Goal: Task Accomplishment & Management: Complete application form

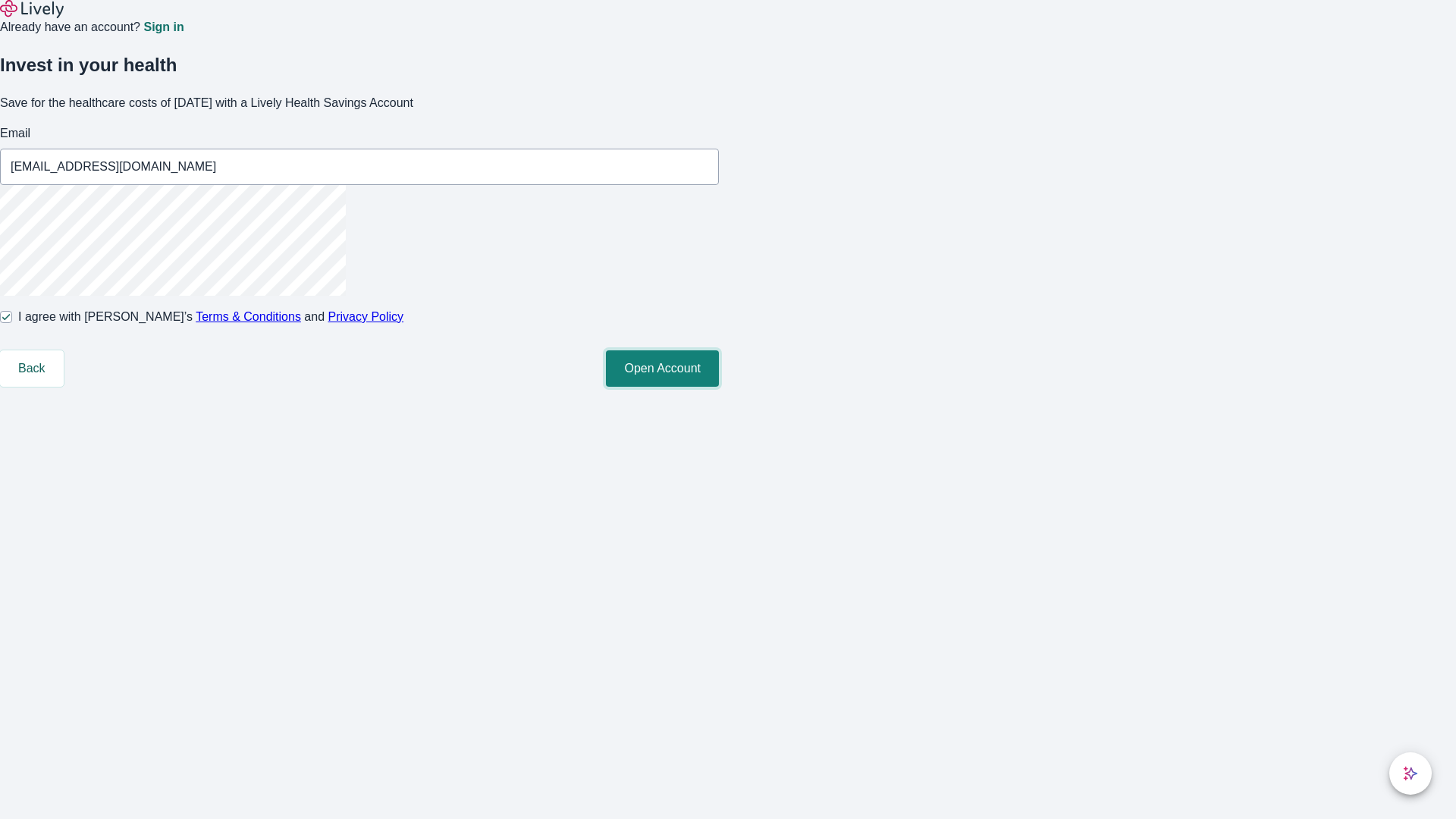
click at [719, 387] on button "Open Account" at bounding box center [662, 368] width 113 height 37
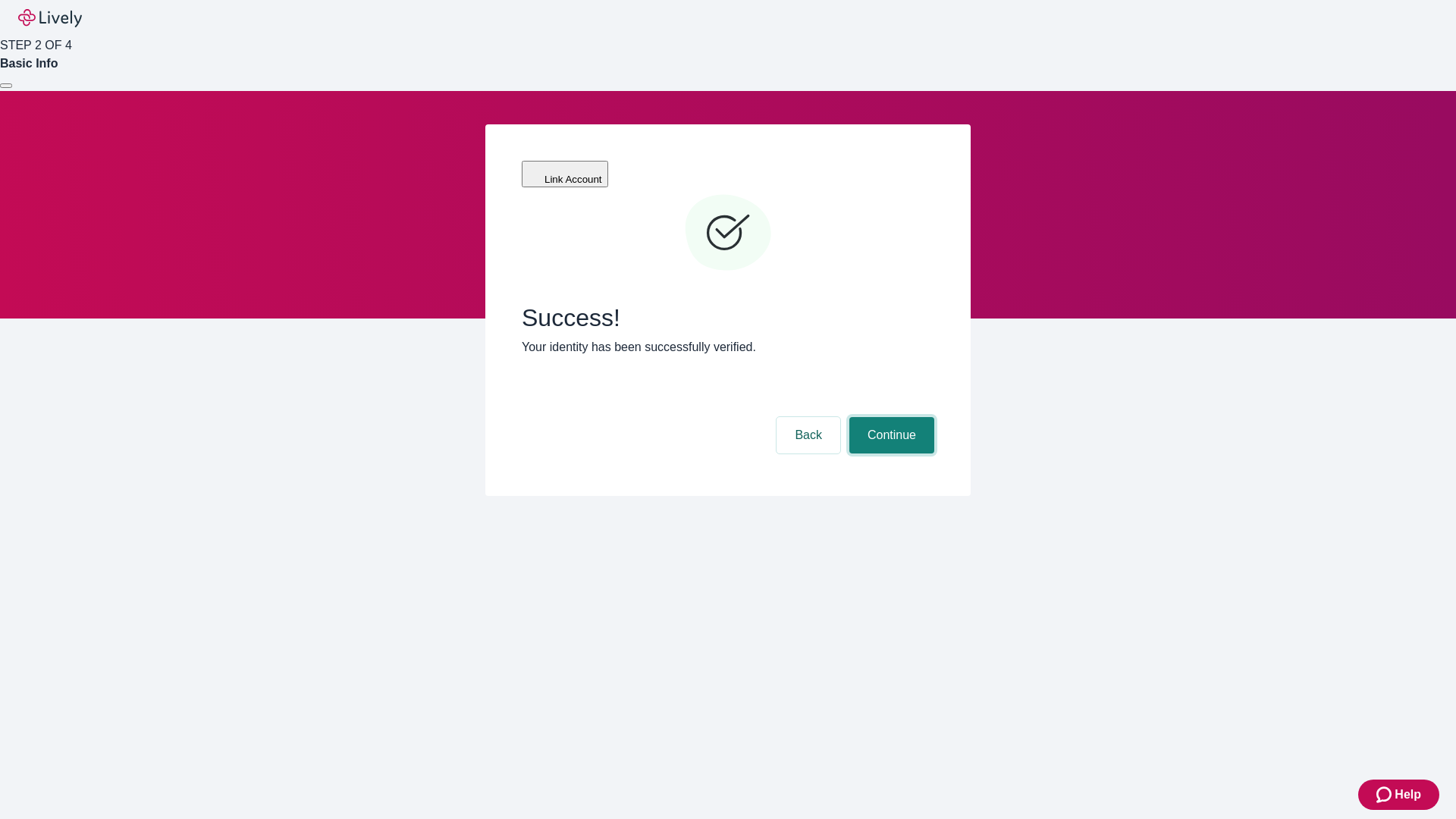
click at [889, 417] on button "Continue" at bounding box center [892, 435] width 85 height 37
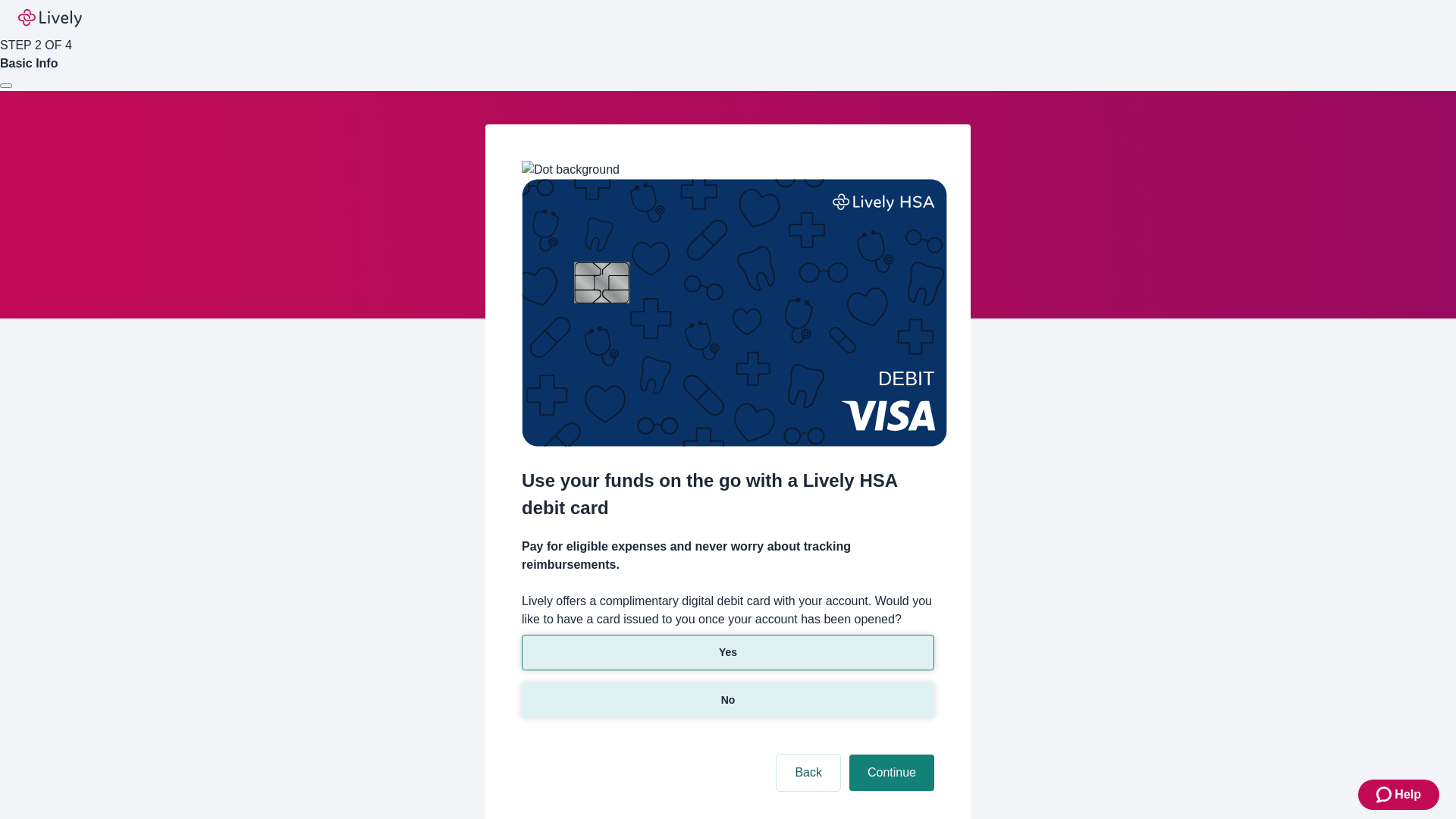
click at [727, 693] on p "No" at bounding box center [728, 700] width 14 height 16
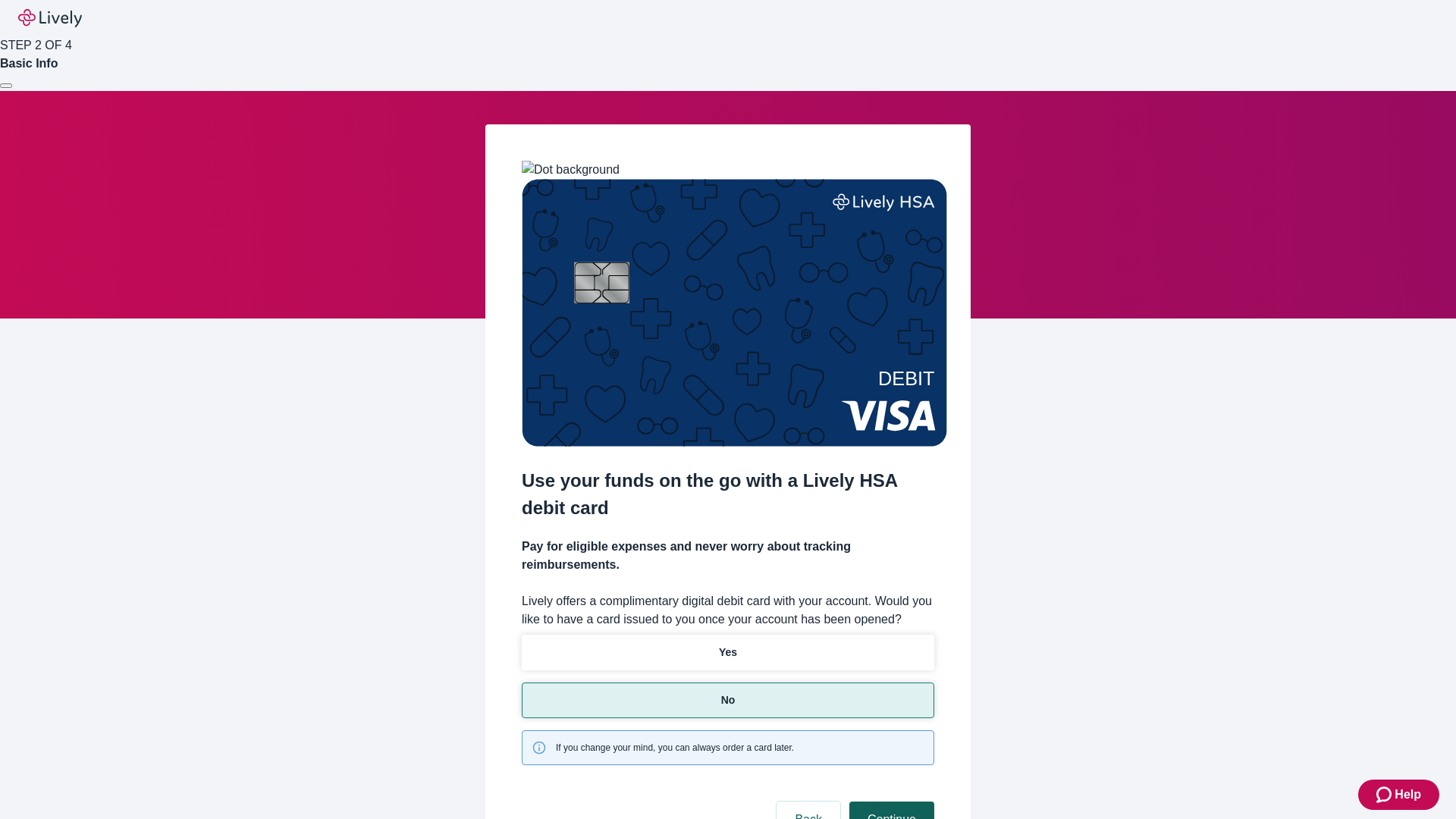
click at [889, 802] on button "Continue" at bounding box center [892, 821] width 85 height 37
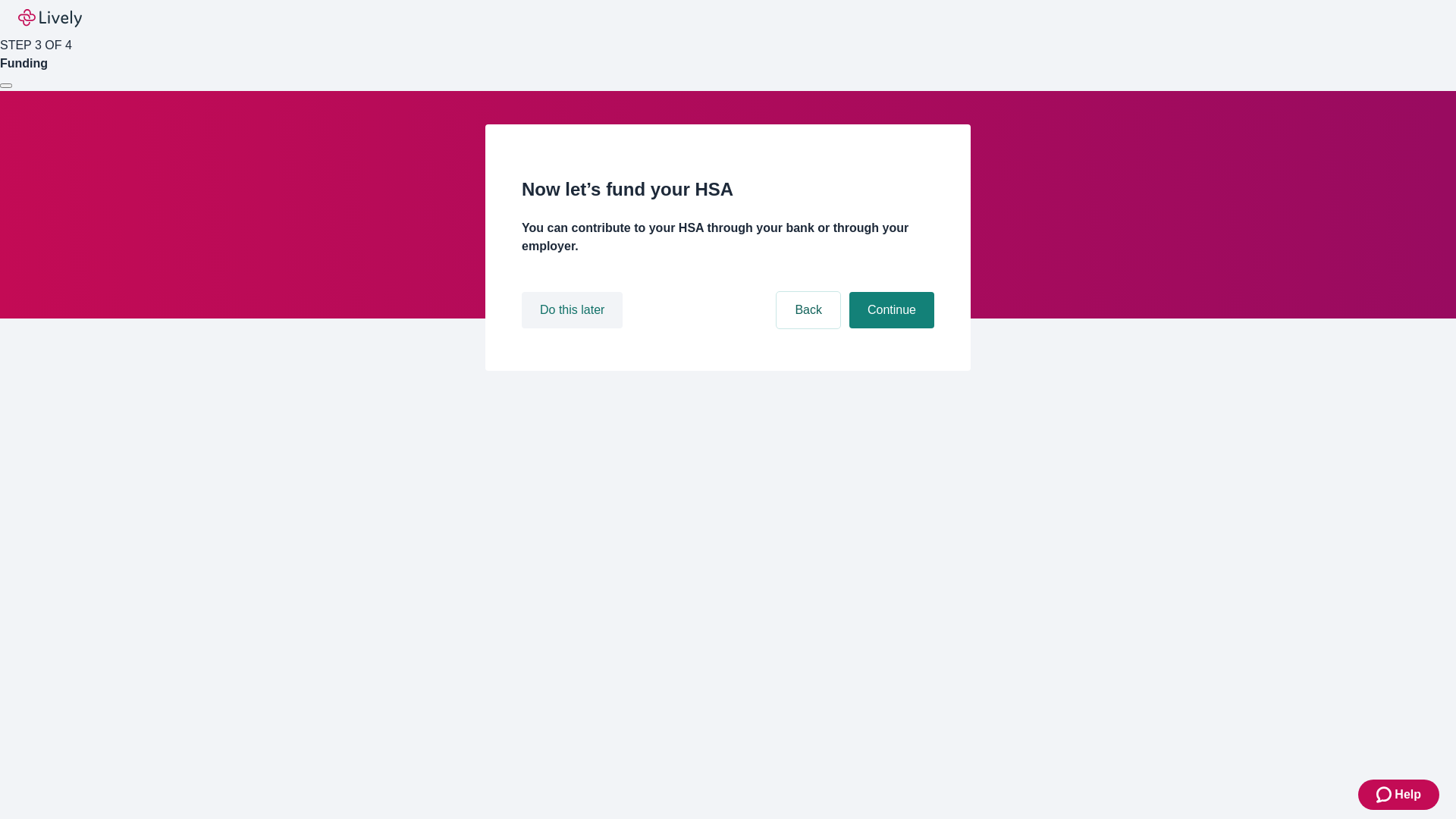
click at [574, 329] on button "Do this later" at bounding box center [572, 311] width 101 height 37
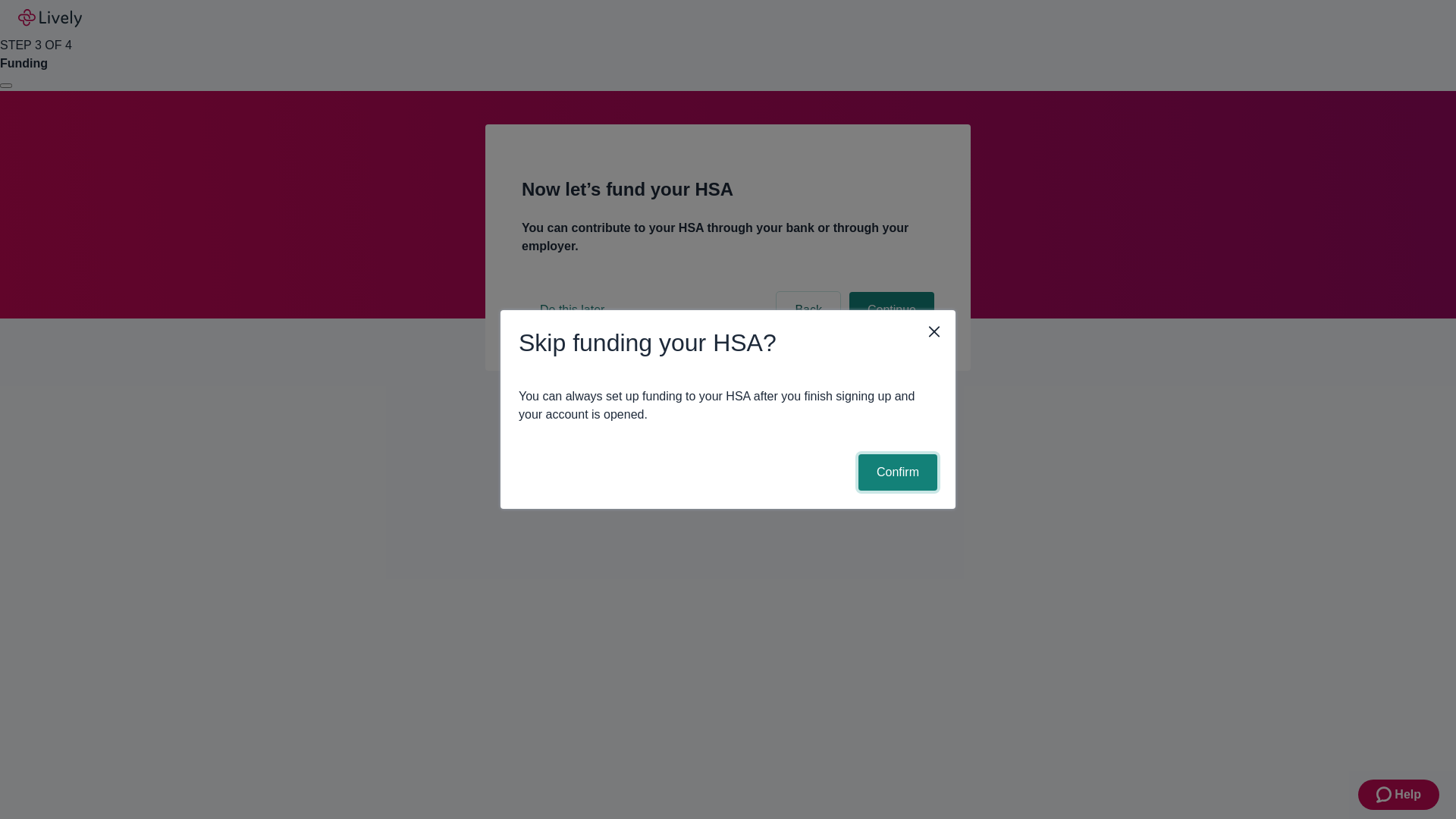
click at [895, 473] on button "Confirm" at bounding box center [898, 473] width 79 height 37
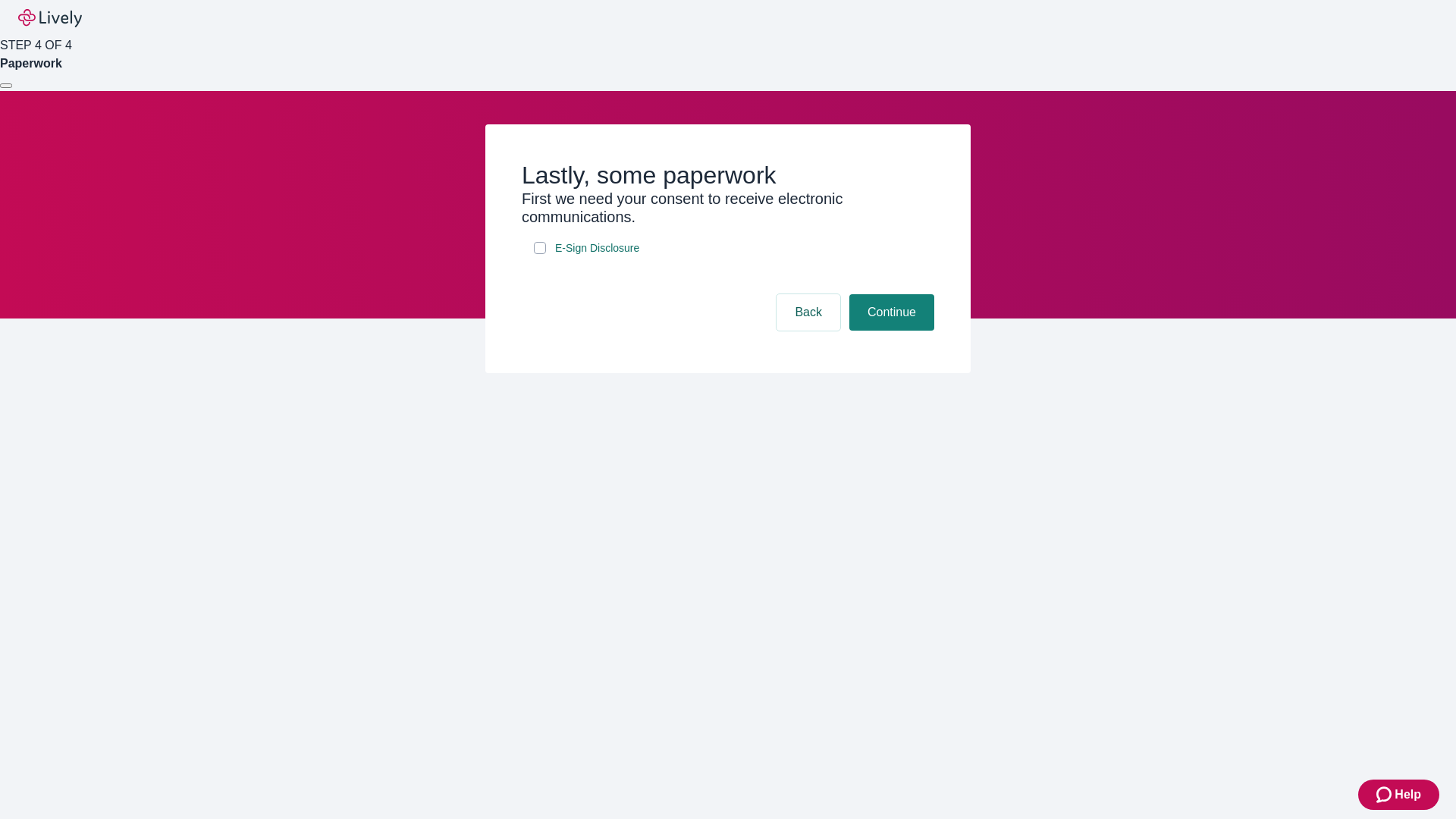
click at [540, 254] on input "E-Sign Disclosure" at bounding box center [540, 248] width 12 height 12
checkbox input "true"
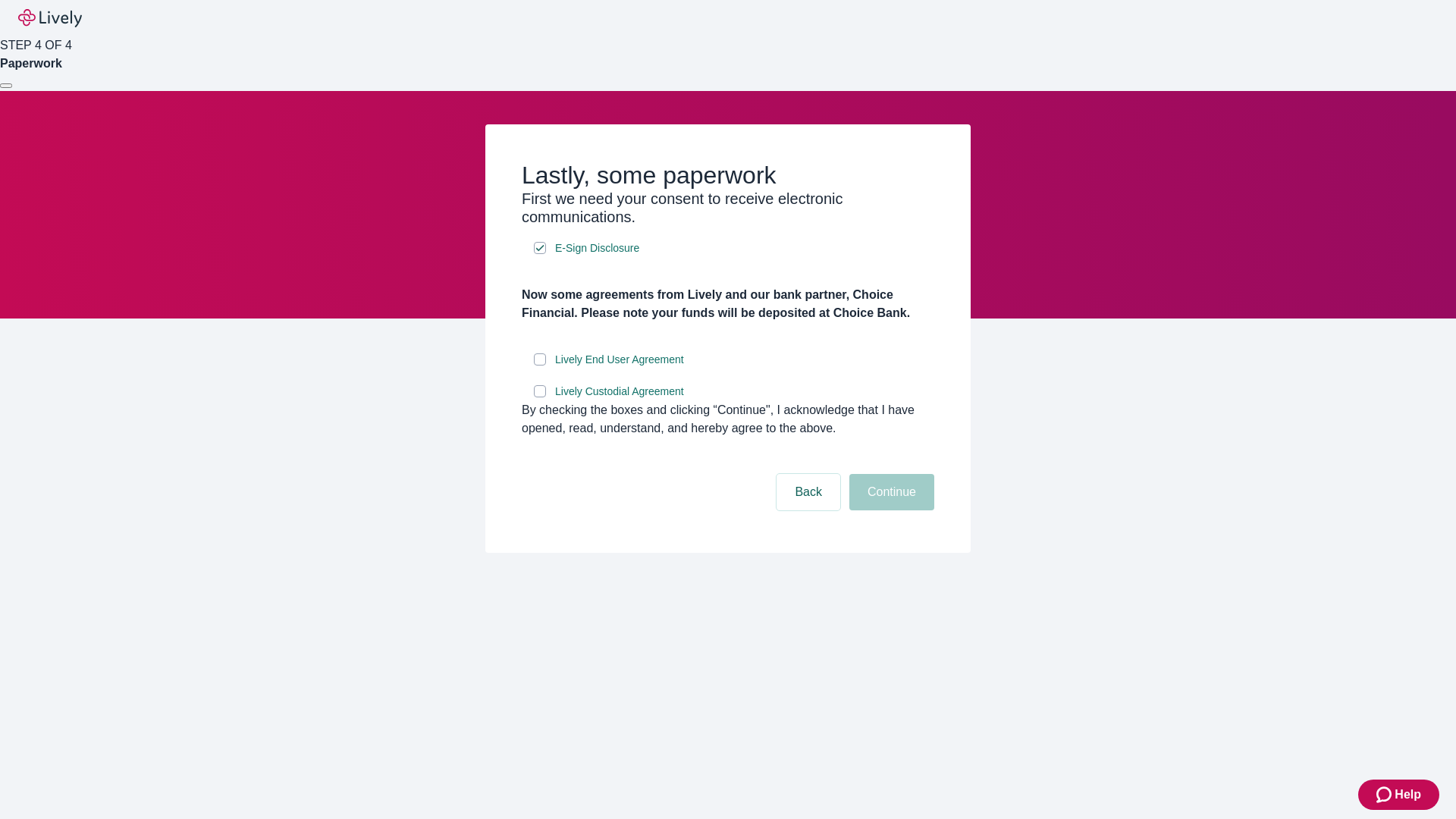
click at [540, 365] on input "Lively End User Agreement" at bounding box center [540, 359] width 12 height 12
checkbox input "true"
click at [540, 397] on input "Lively Custodial Agreement" at bounding box center [540, 391] width 12 height 12
checkbox input "true"
click at [889, 511] on button "Continue" at bounding box center [892, 492] width 85 height 37
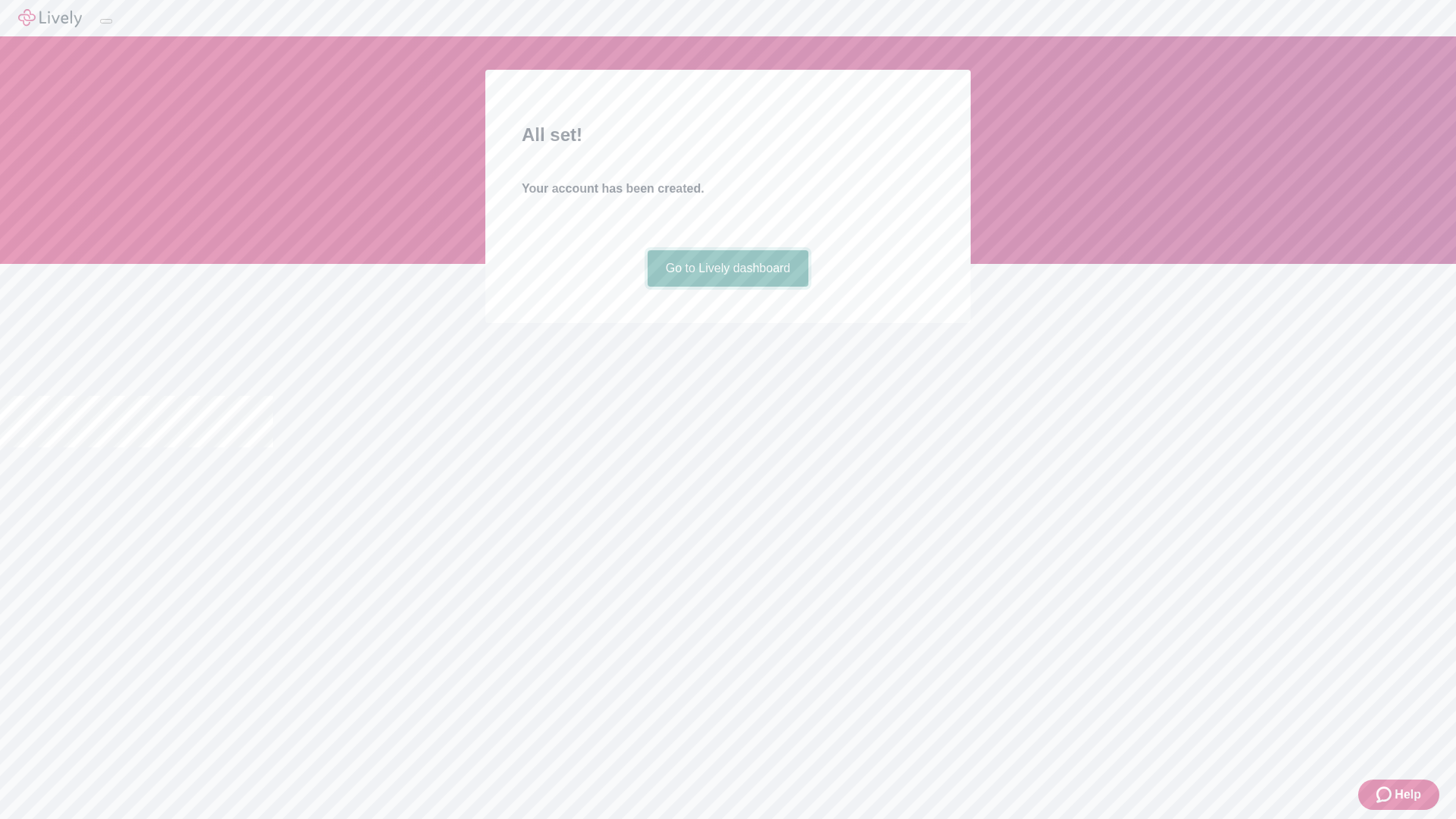
click at [727, 287] on link "Go to Lively dashboard" at bounding box center [728, 269] width 161 height 37
